Goal: Task Accomplishment & Management: Use online tool/utility

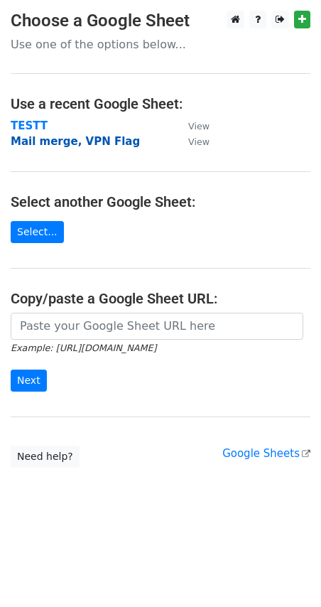
click at [83, 145] on strong "Mail merge, VPN Flag" at bounding box center [75, 141] width 129 height 13
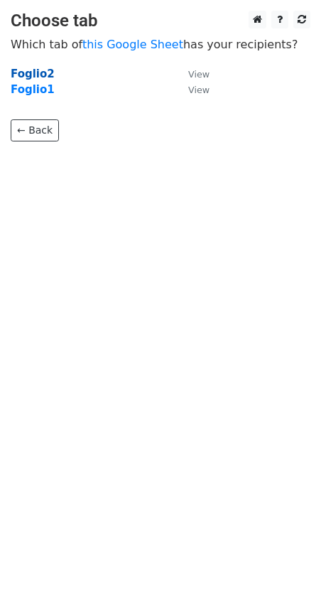
click at [21, 72] on strong "Foglio2" at bounding box center [33, 74] width 44 height 13
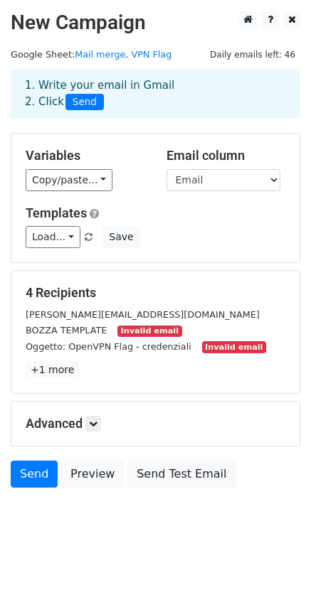
scroll to position [1, 0]
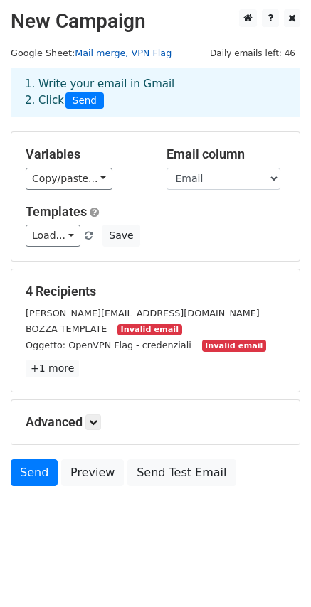
click at [109, 55] on link "Mail merge, VPN Flag" at bounding box center [123, 53] width 97 height 11
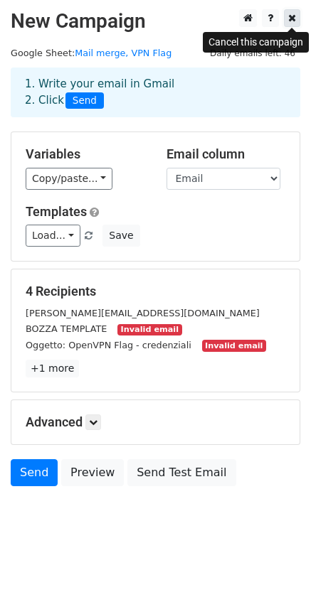
click at [296, 18] on link at bounding box center [292, 18] width 16 height 18
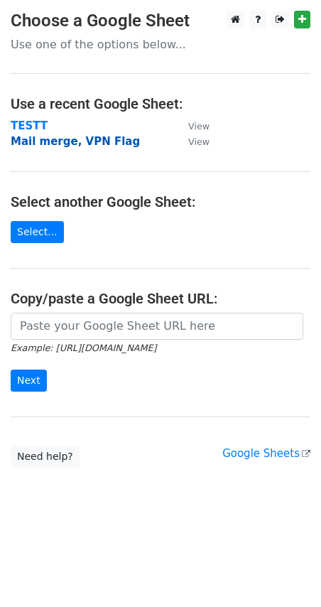
click at [97, 139] on strong "Mail merge, VPN Flag" at bounding box center [75, 141] width 129 height 13
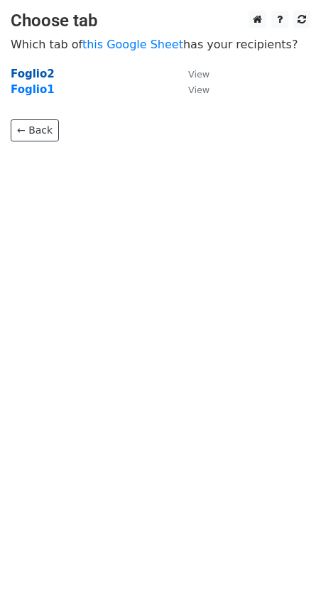
click at [30, 76] on strong "Foglio2" at bounding box center [33, 74] width 44 height 13
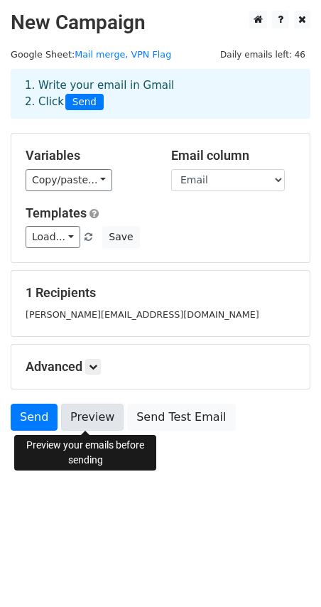
click at [85, 415] on link "Preview" at bounding box center [92, 417] width 63 height 27
click at [92, 417] on link "Preview" at bounding box center [92, 417] width 63 height 27
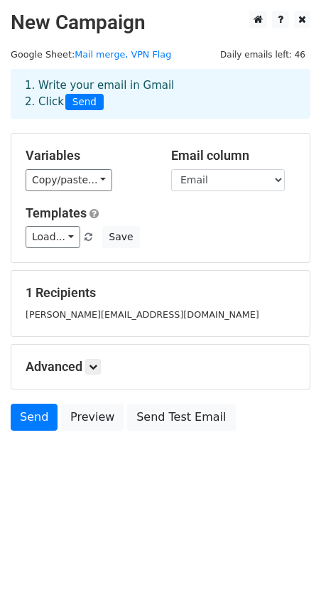
click at [98, 445] on body "New Campaign Daily emails left: 46 Google Sheet: Mail merge, VPN Flag 1. Write …" at bounding box center [160, 253] width 321 height 484
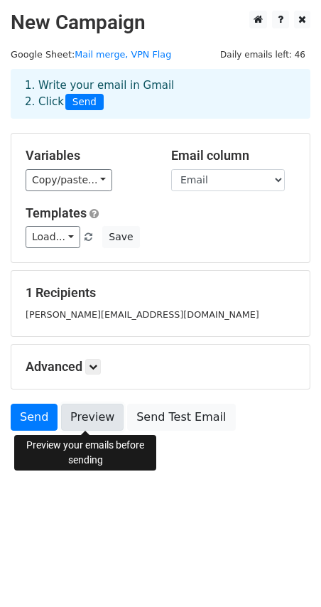
click at [89, 422] on link "Preview" at bounding box center [92, 417] width 63 height 27
click at [82, 427] on link "Preview" at bounding box center [92, 417] width 63 height 27
click at [83, 422] on link "Preview" at bounding box center [92, 417] width 63 height 27
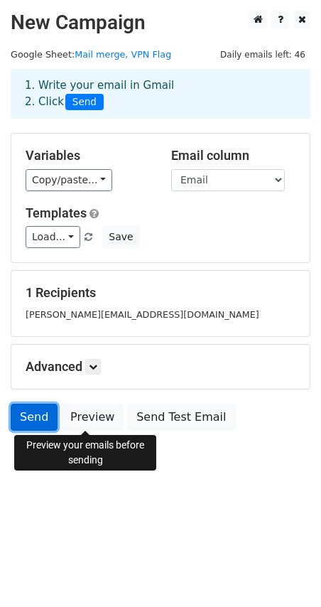
drag, startPoint x: 40, startPoint y: 412, endPoint x: 49, endPoint y: 408, distance: 10.2
click at [40, 412] on link "Send" at bounding box center [34, 417] width 47 height 27
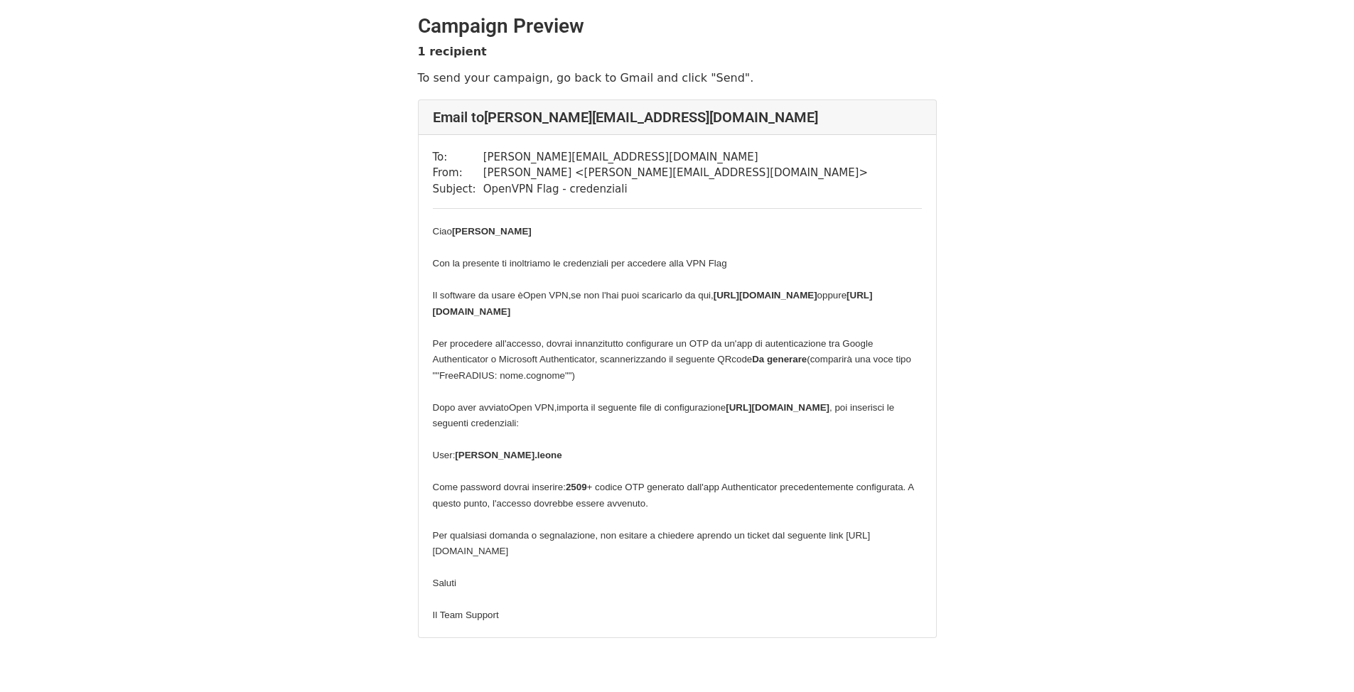
drag, startPoint x: 1200, startPoint y: 292, endPoint x: 1204, endPoint y: 284, distance: 8.6
click at [557, 291] on body "Campaign Preview 1 recipient To send your campaign, go back to Gmail and click …" at bounding box center [677, 355] width 1354 height 710
drag, startPoint x: 541, startPoint y: 380, endPoint x: 901, endPoint y: 378, distance: 360.5
click at [901, 378] on div "Ciao Michele Leone Con la presente ti inoltriamo le credenziali per accedere al…" at bounding box center [677, 423] width 489 height 400
click at [862, 346] on span "Per procedere all'accesso, dovrai innanzitutto configurare un OTP da un'app di …" at bounding box center [653, 351] width 441 height 27
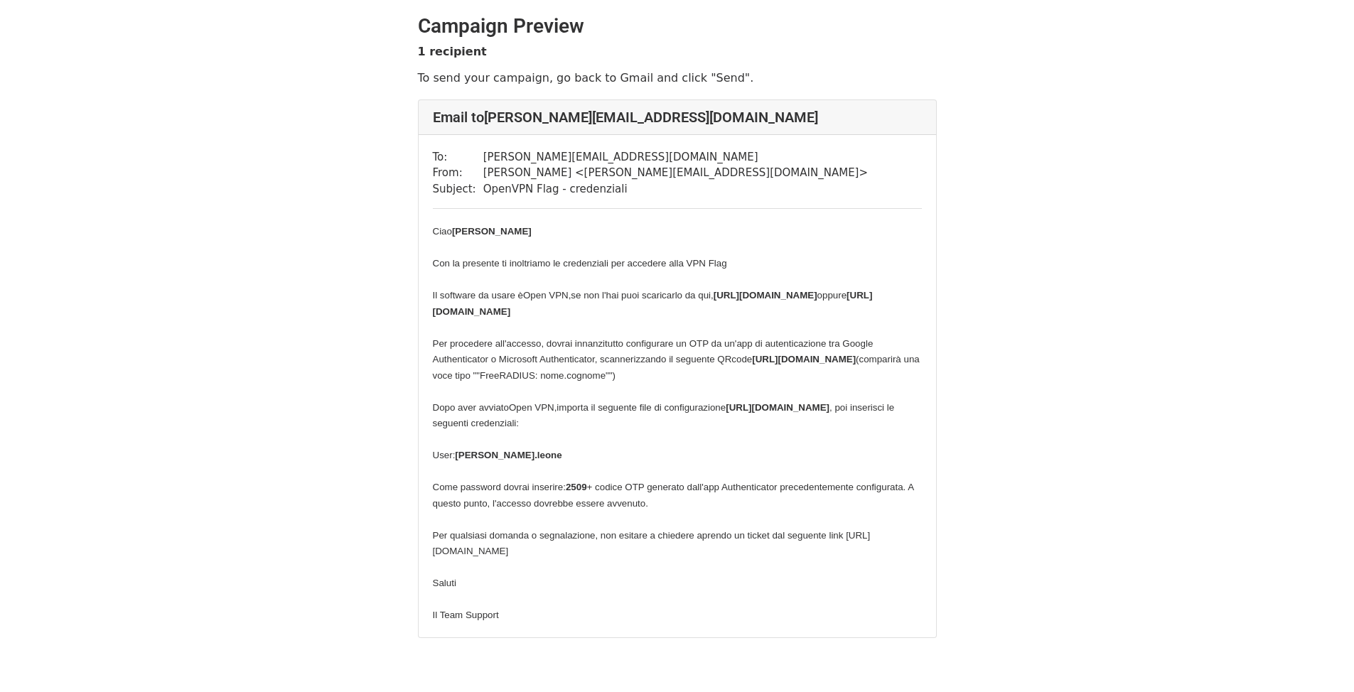
scroll to position [71, 0]
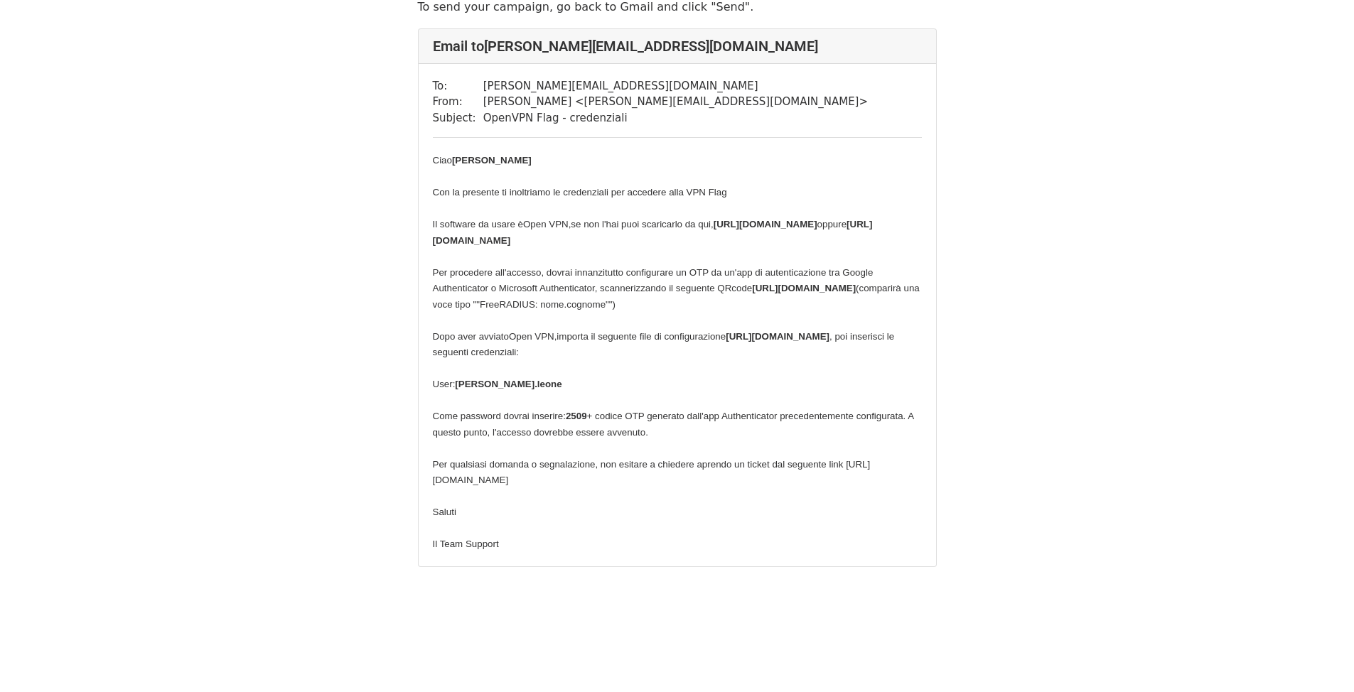
click at [471, 333] on div "Ciao Michele Leone Con la presente ti inoltriamo le credenziali per accedere al…" at bounding box center [677, 352] width 489 height 400
click at [464, 328] on span "(comparirà una voce tipo ""FreeRADIUS: nome.cognome"") Dopo aver avviato Open V…" at bounding box center [676, 312] width 487 height 59
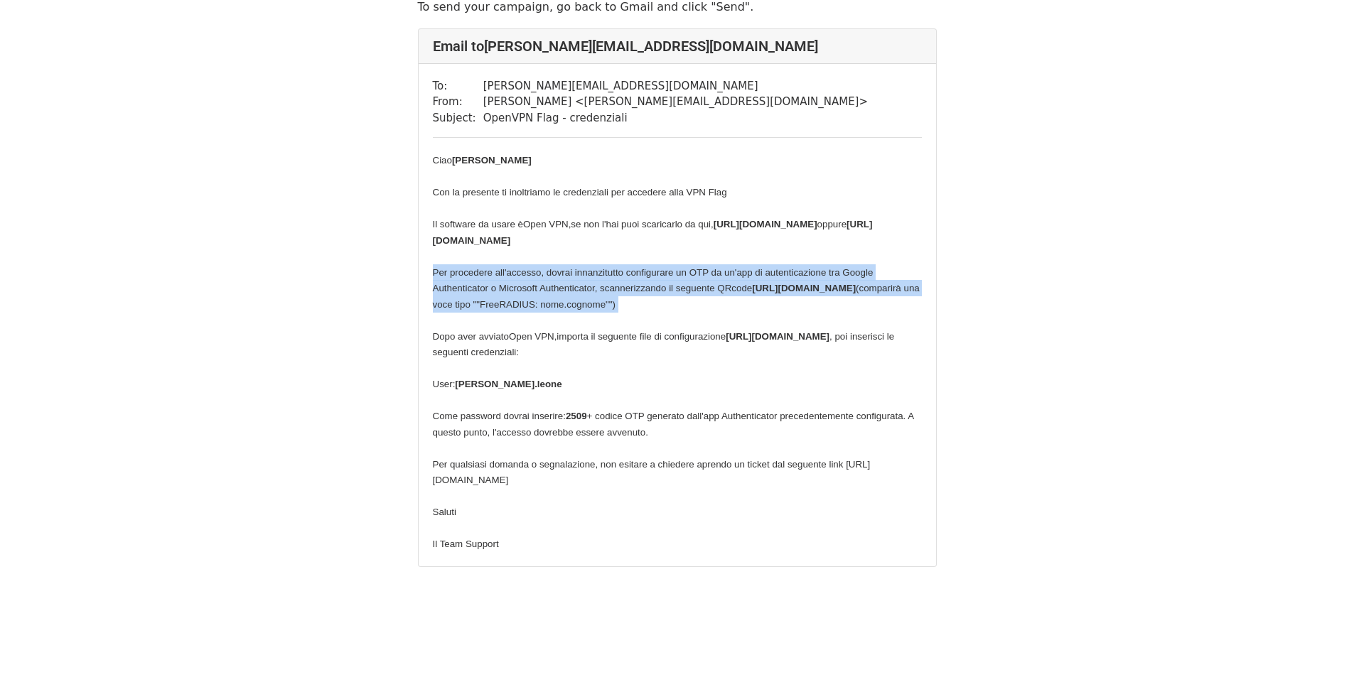
click at [464, 328] on span "(comparirà una voce tipo ""FreeRADIUS: nome.cognome"") Dopo aver avviato Open V…" at bounding box center [676, 312] width 487 height 59
click at [528, 317] on div "Ciao Michele Leone Con la presente ti inoltriamo le credenziali per accedere al…" at bounding box center [677, 352] width 489 height 400
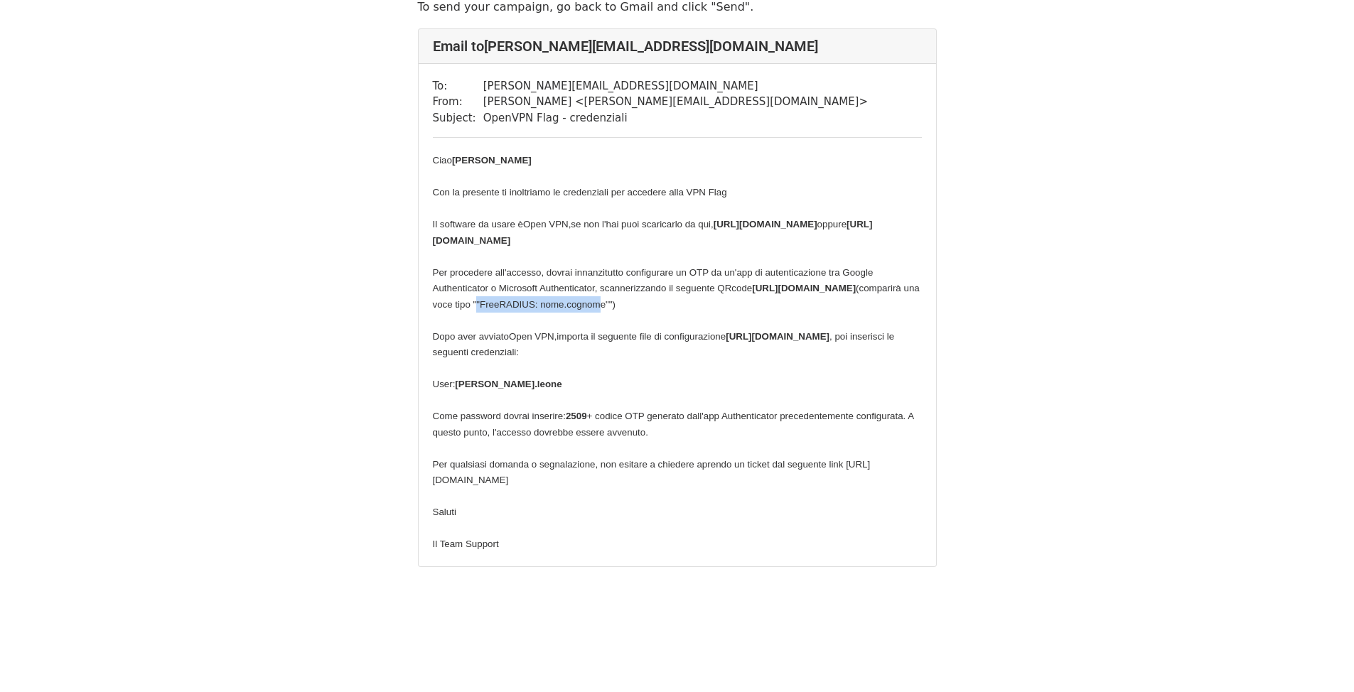
drag, startPoint x: 659, startPoint y: 328, endPoint x: 541, endPoint y: 326, distance: 118.0
click at [541, 326] on span "(comparirà una voce tipo ""FreeRADIUS: nome.cognome"") Dopo aver avviato Open V…" at bounding box center [676, 312] width 487 height 59
click at [561, 329] on span "(comparirà una voce tipo ""FreeRADIUS: nome.cognome"") Dopo aver avviato Open V…" at bounding box center [676, 312] width 487 height 59
click at [457, 332] on div "Ciao Michele Leone Con la presente ti inoltriamo le credenziali per accedere al…" at bounding box center [677, 352] width 489 height 400
drag, startPoint x: 437, startPoint y: 318, endPoint x: 636, endPoint y: 333, distance: 200.4
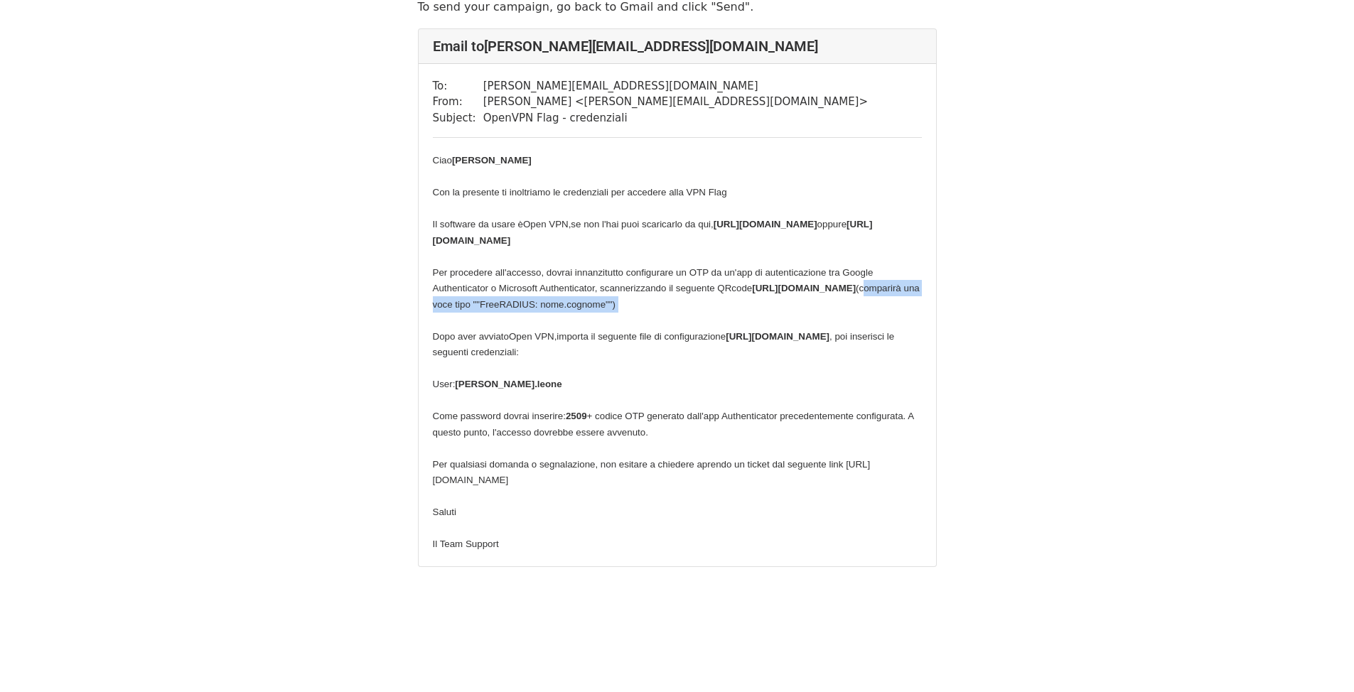
click at [651, 327] on div "Ciao Michele Leone Con la presente ti inoltriamo le credenziali per accedere al…" at bounding box center [677, 352] width 489 height 400
click at [551, 324] on span "(comparirà una voce tipo ""FreeRADIUS: nome.cognome"") Dopo aver avviato Open V…" at bounding box center [676, 312] width 487 height 59
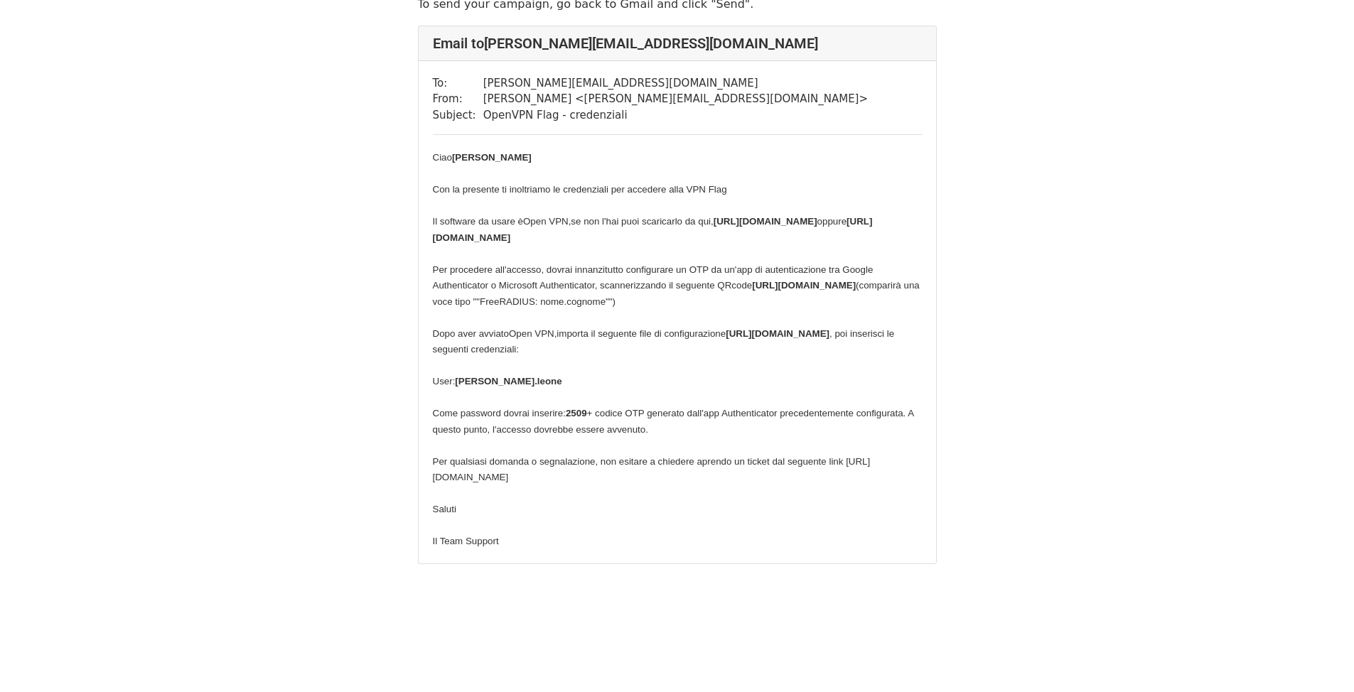
scroll to position [115, 0]
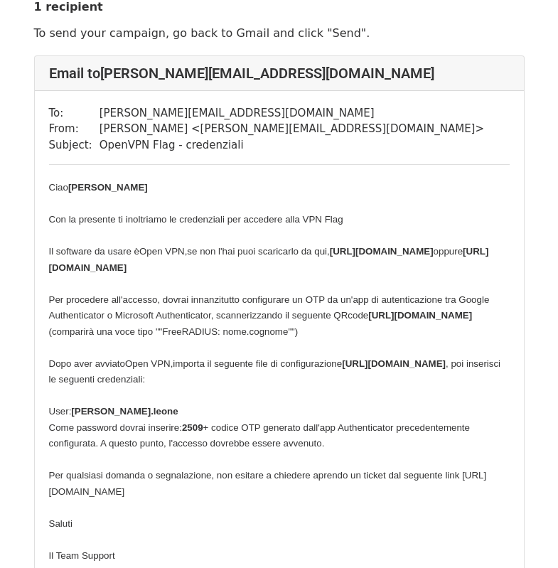
scroll to position [71, 0]
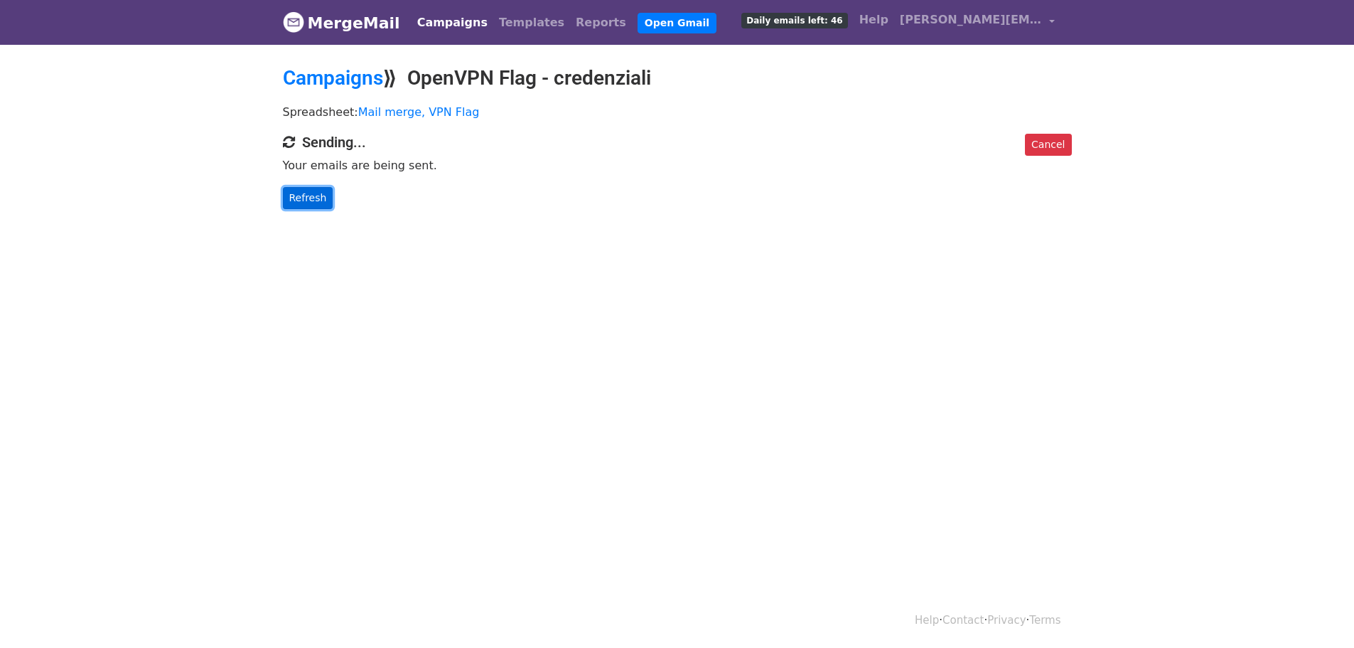
click at [302, 196] on link "Refresh" at bounding box center [308, 198] width 50 height 22
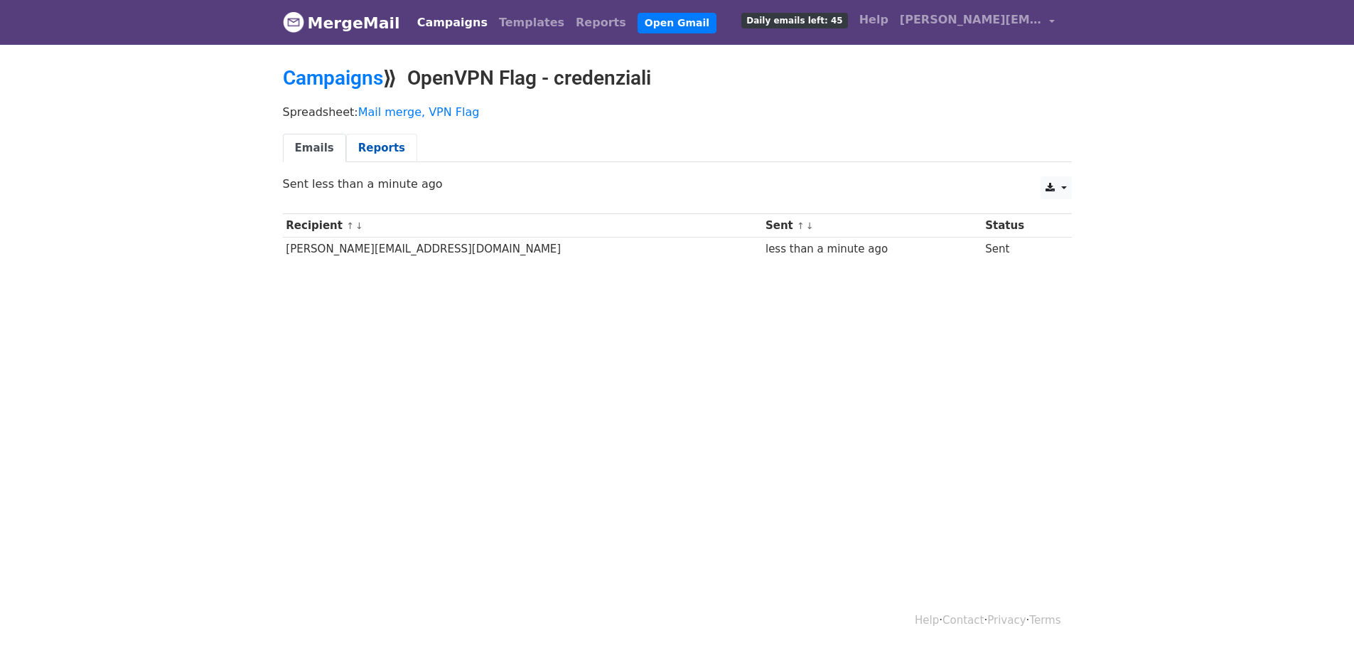
click at [370, 144] on link "Reports" at bounding box center [381, 148] width 71 height 29
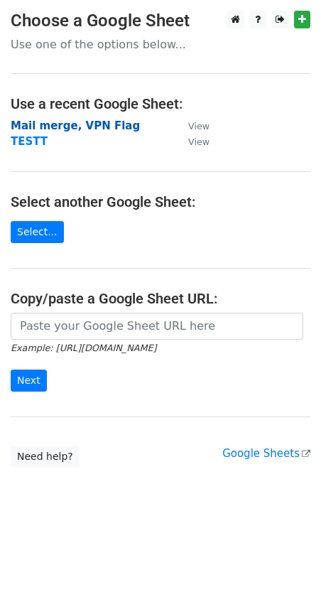
click at [65, 126] on strong "Mail merge, VPN Flag" at bounding box center [75, 125] width 129 height 13
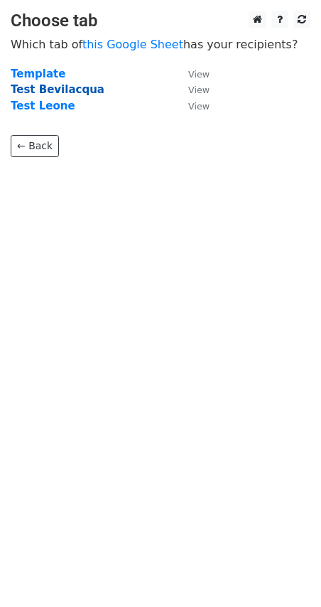
click at [55, 89] on strong "Test Bevilacqua" at bounding box center [58, 89] width 94 height 13
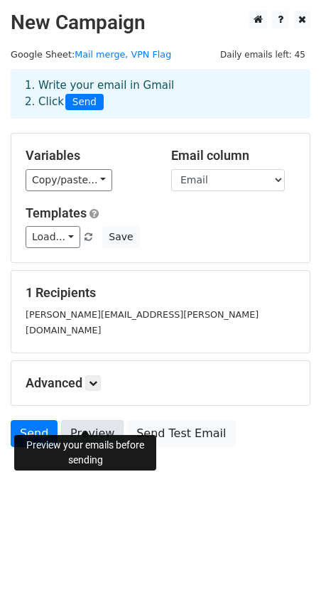
click at [97, 424] on link "Preview" at bounding box center [92, 433] width 63 height 27
click at [33, 420] on link "Send" at bounding box center [34, 433] width 47 height 27
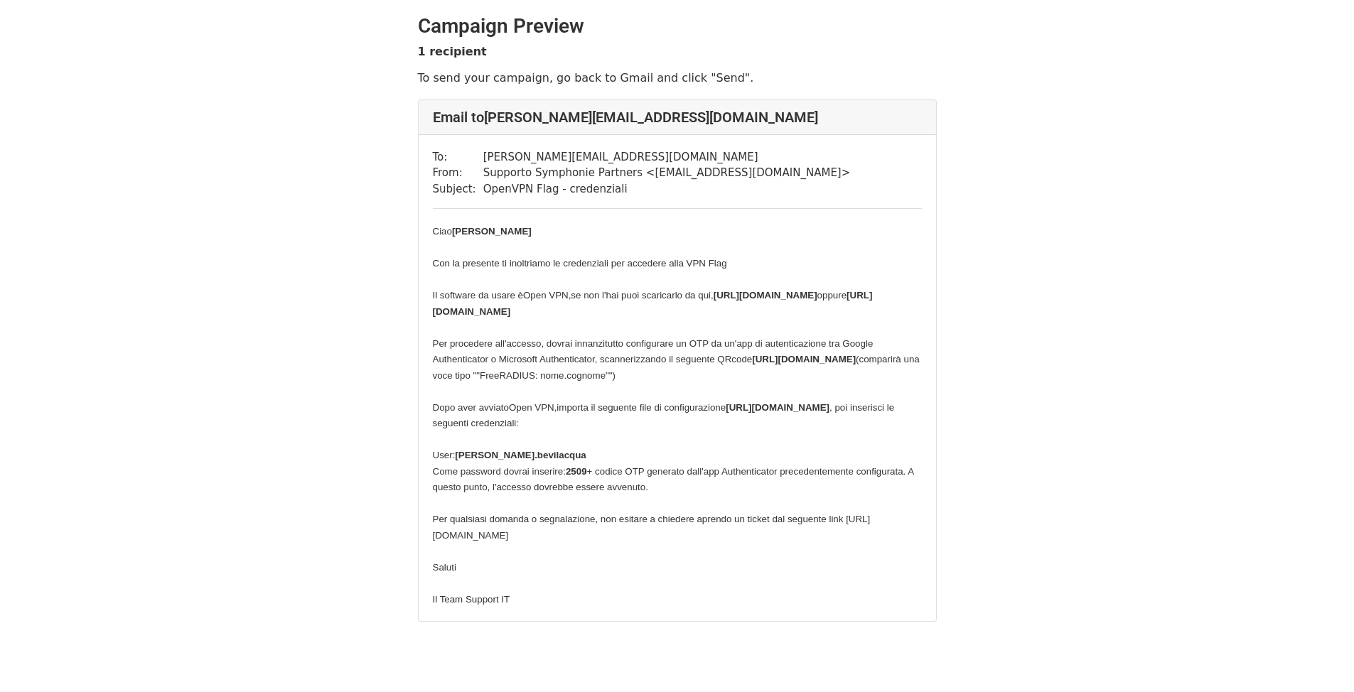
scroll to position [71, 0]
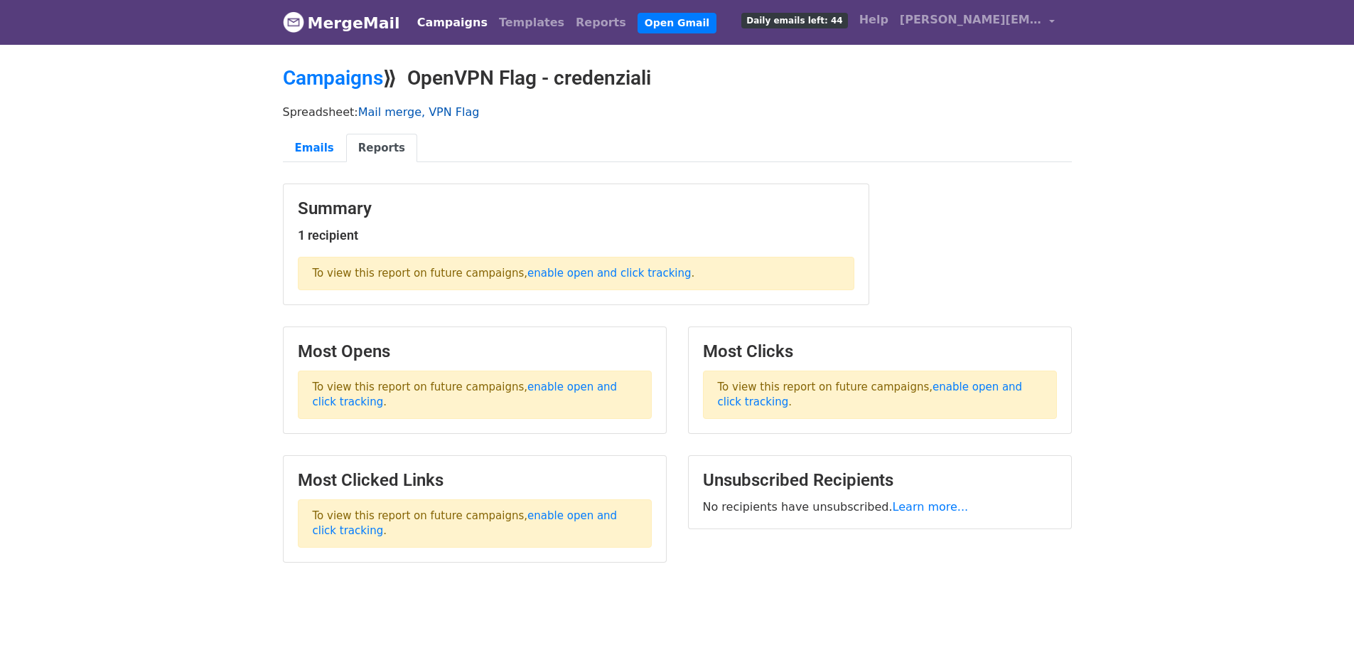
click at [411, 116] on link "Mail merge, VPN Flag" at bounding box center [419, 112] width 122 height 14
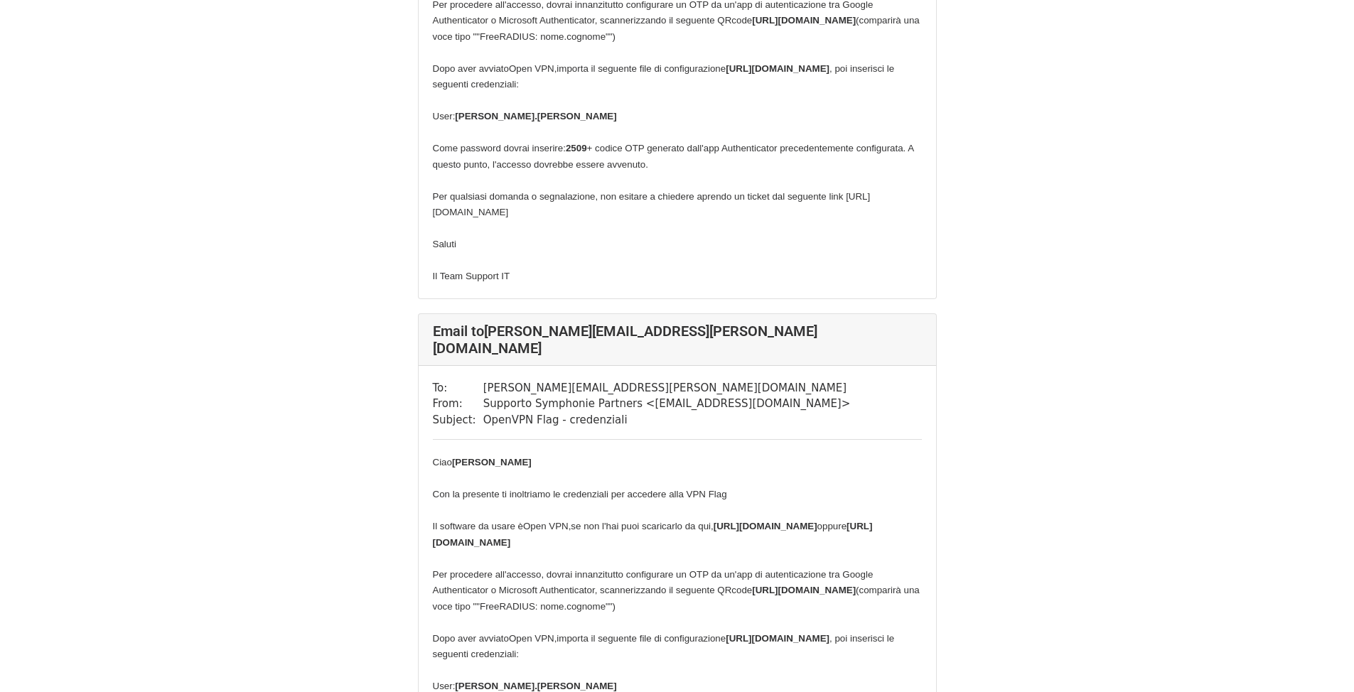
scroll to position [2133, 0]
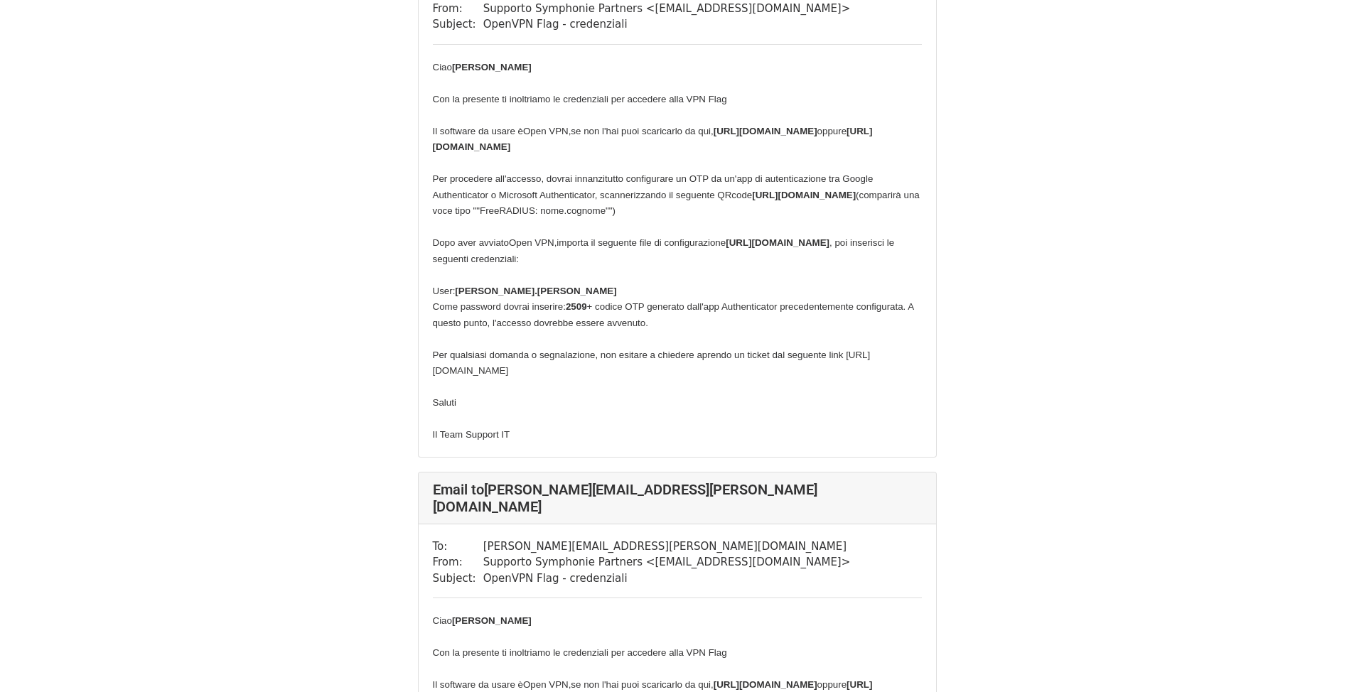
scroll to position [1848, 0]
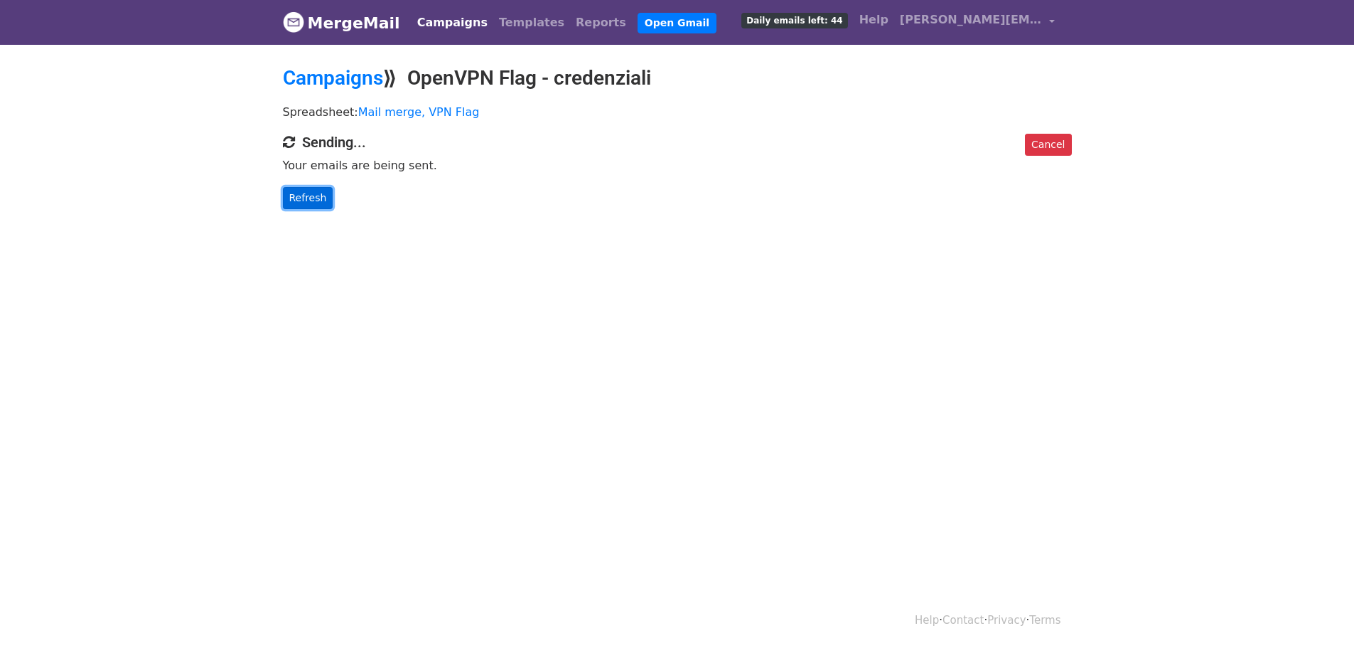
click at [317, 188] on link "Refresh" at bounding box center [308, 198] width 50 height 22
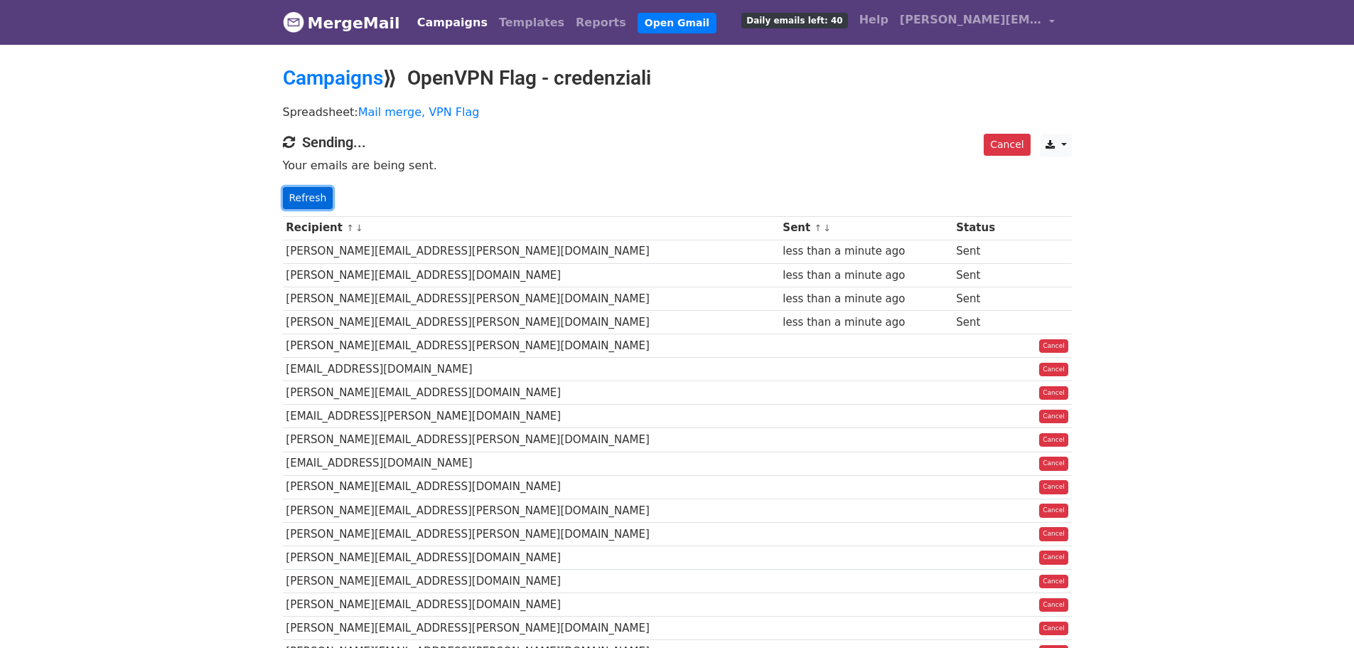
click at [305, 197] on link "Refresh" at bounding box center [308, 198] width 50 height 22
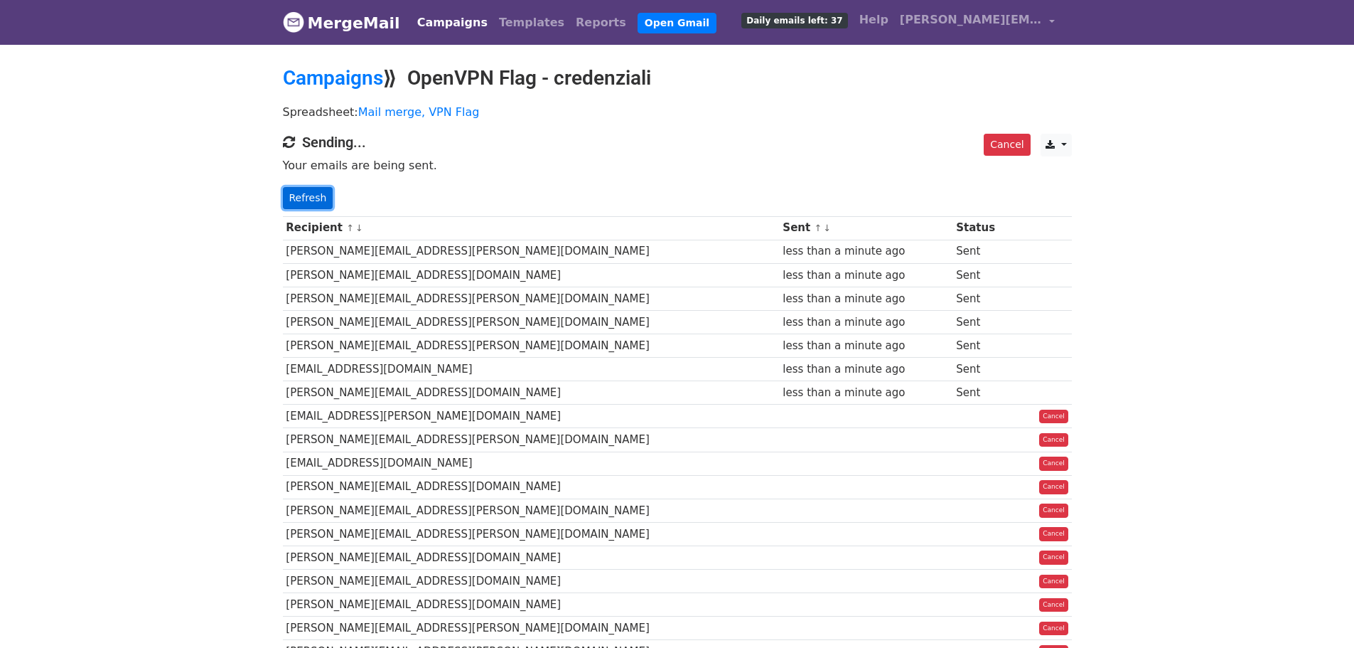
click at [315, 198] on link "Refresh" at bounding box center [308, 198] width 50 height 22
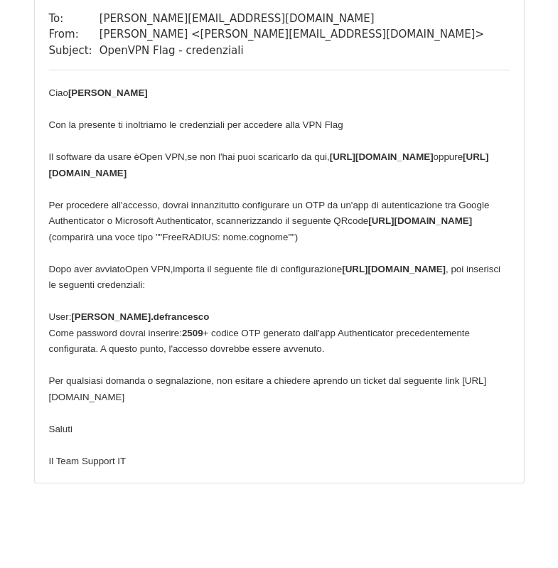
scroll to position [142, 0]
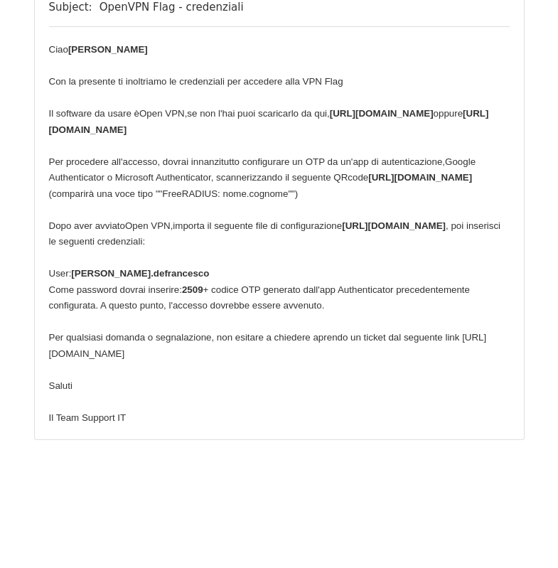
scroll to position [225, 0]
